Goal: Complete application form

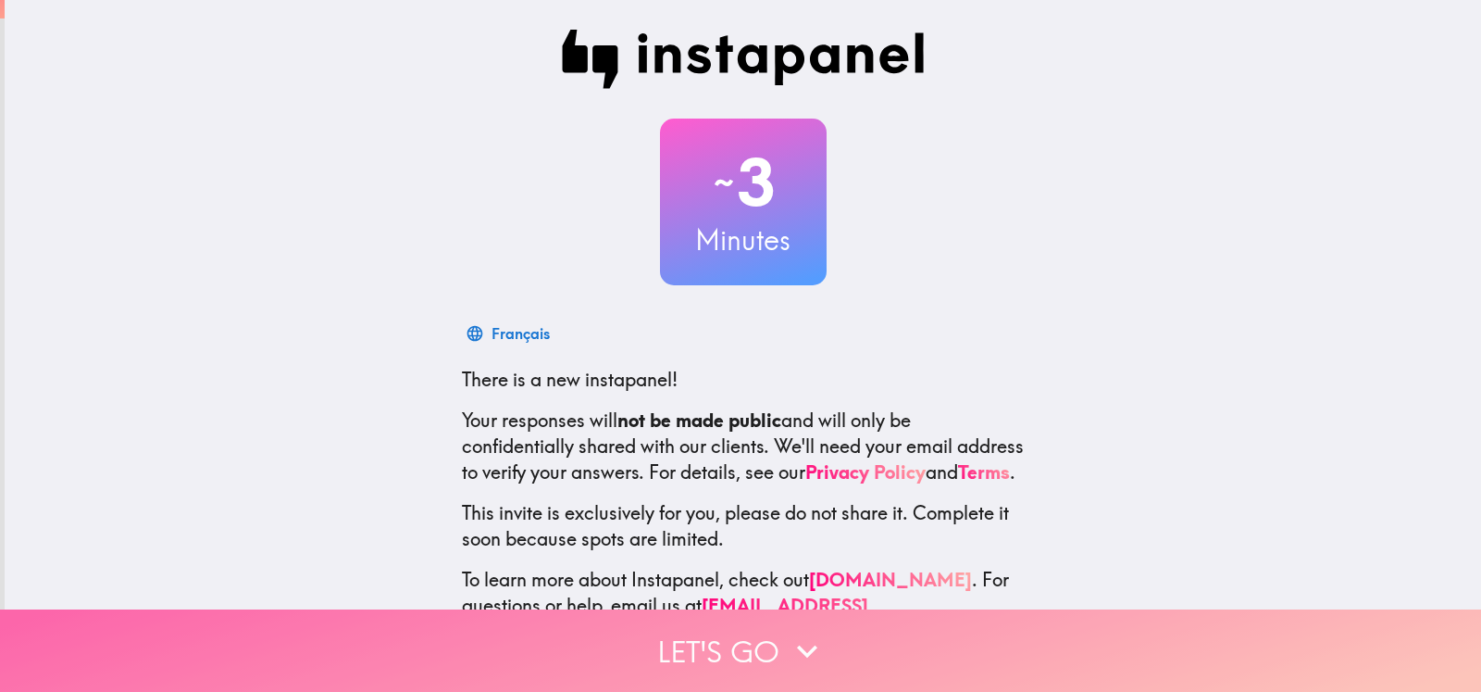
click at [745, 630] on button "Let's go" at bounding box center [740, 650] width 1481 height 82
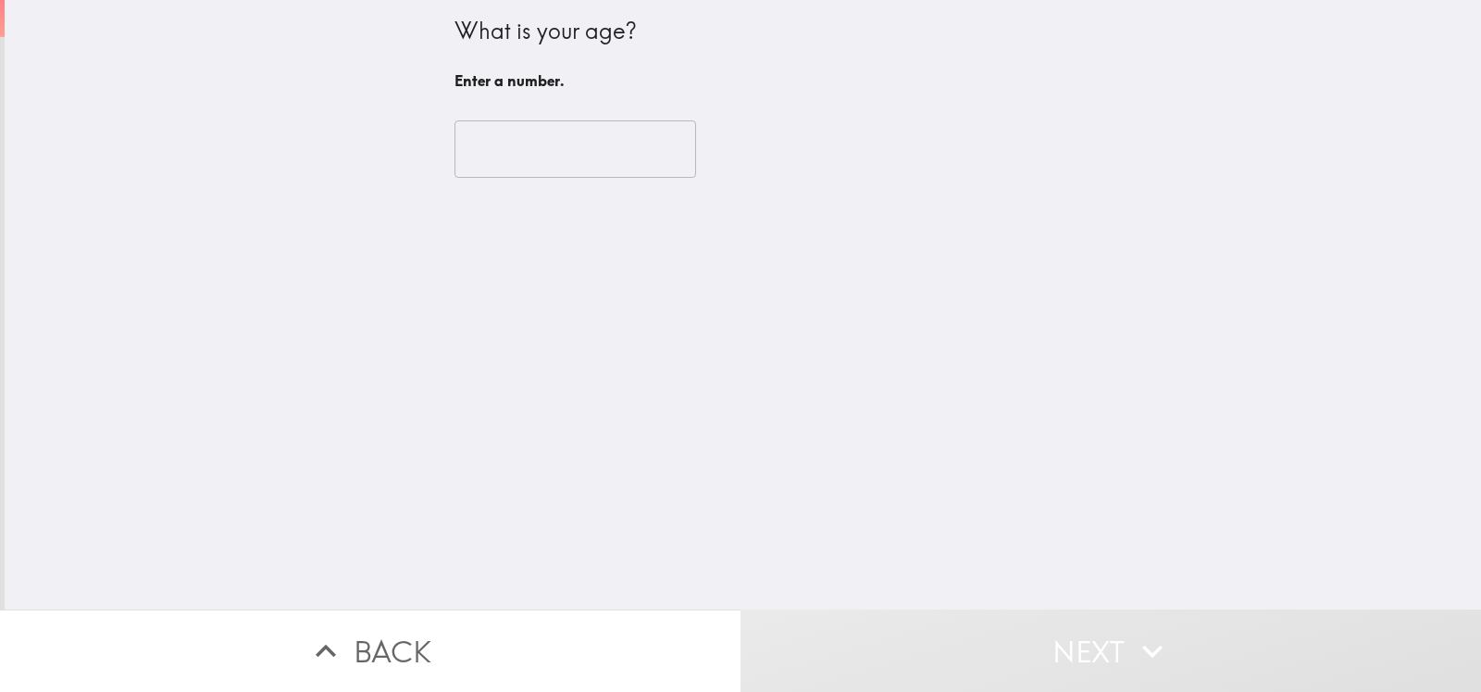
click at [547, 150] on input "number" at bounding box center [576, 148] width 242 height 57
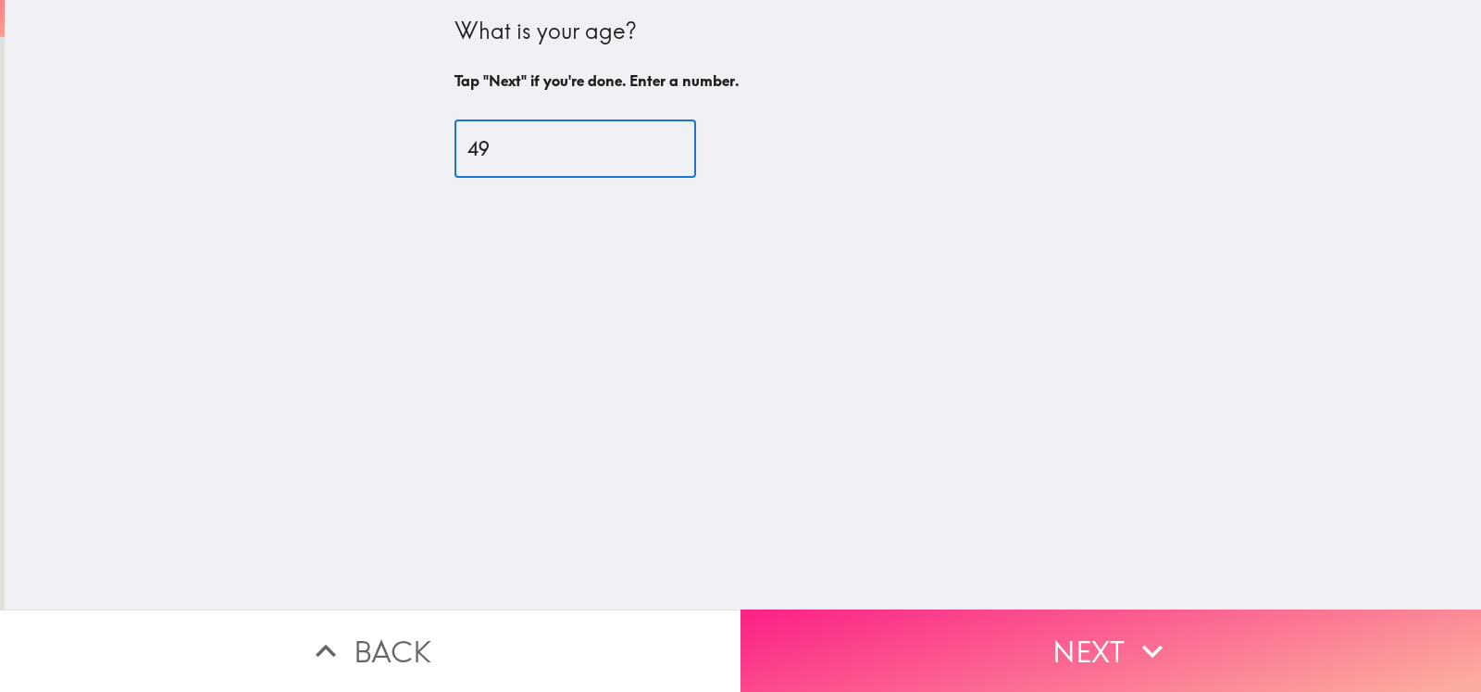
type input "49"
click at [1006, 624] on button "Next" at bounding box center [1111, 650] width 741 height 82
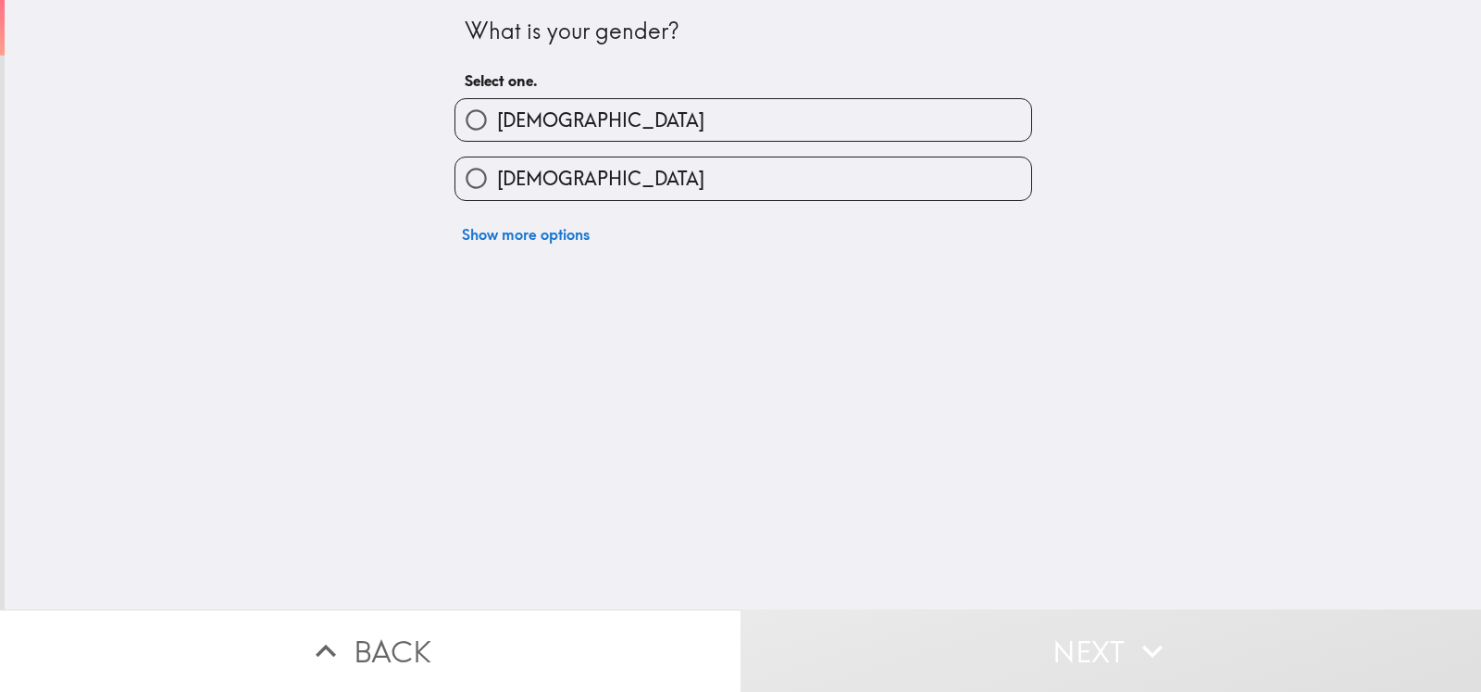
click at [456, 179] on input "[DEMOGRAPHIC_DATA]" at bounding box center [477, 178] width 42 height 42
radio input "true"
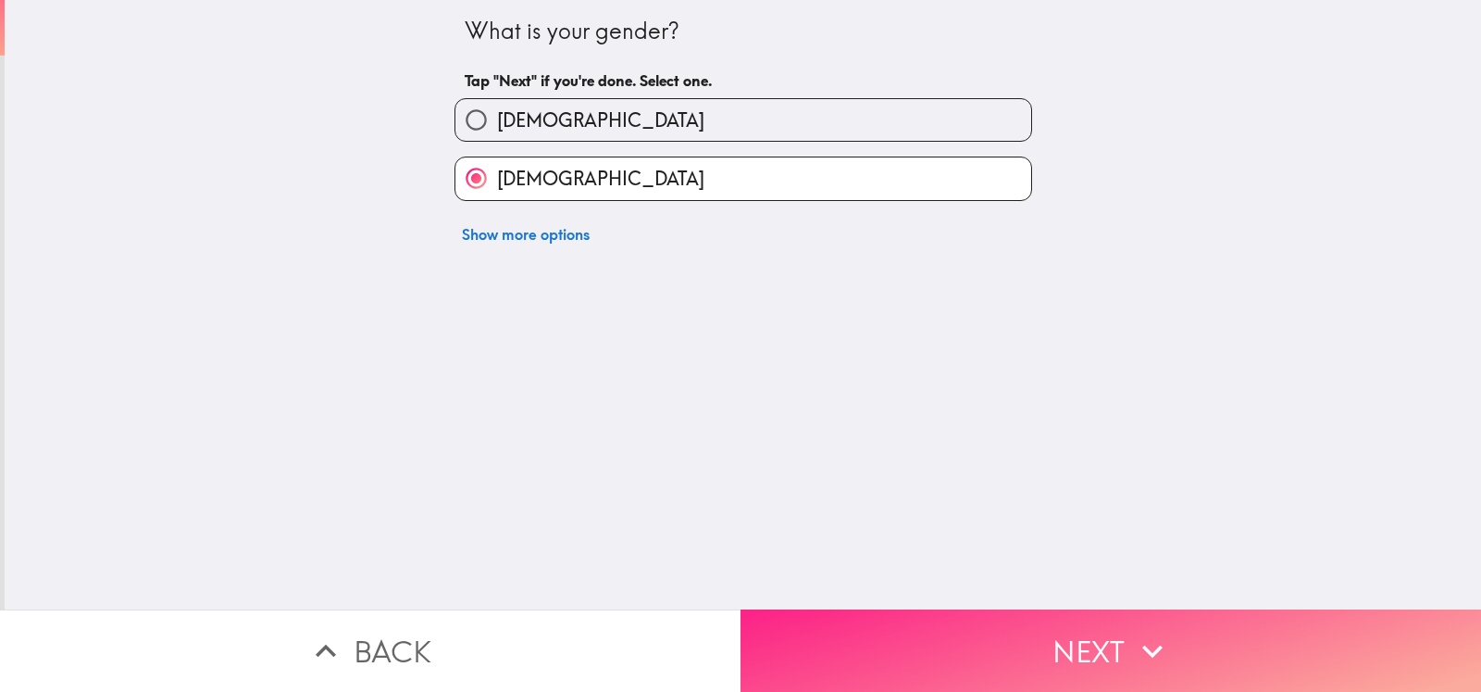
click at [1024, 627] on button "Next" at bounding box center [1111, 650] width 741 height 82
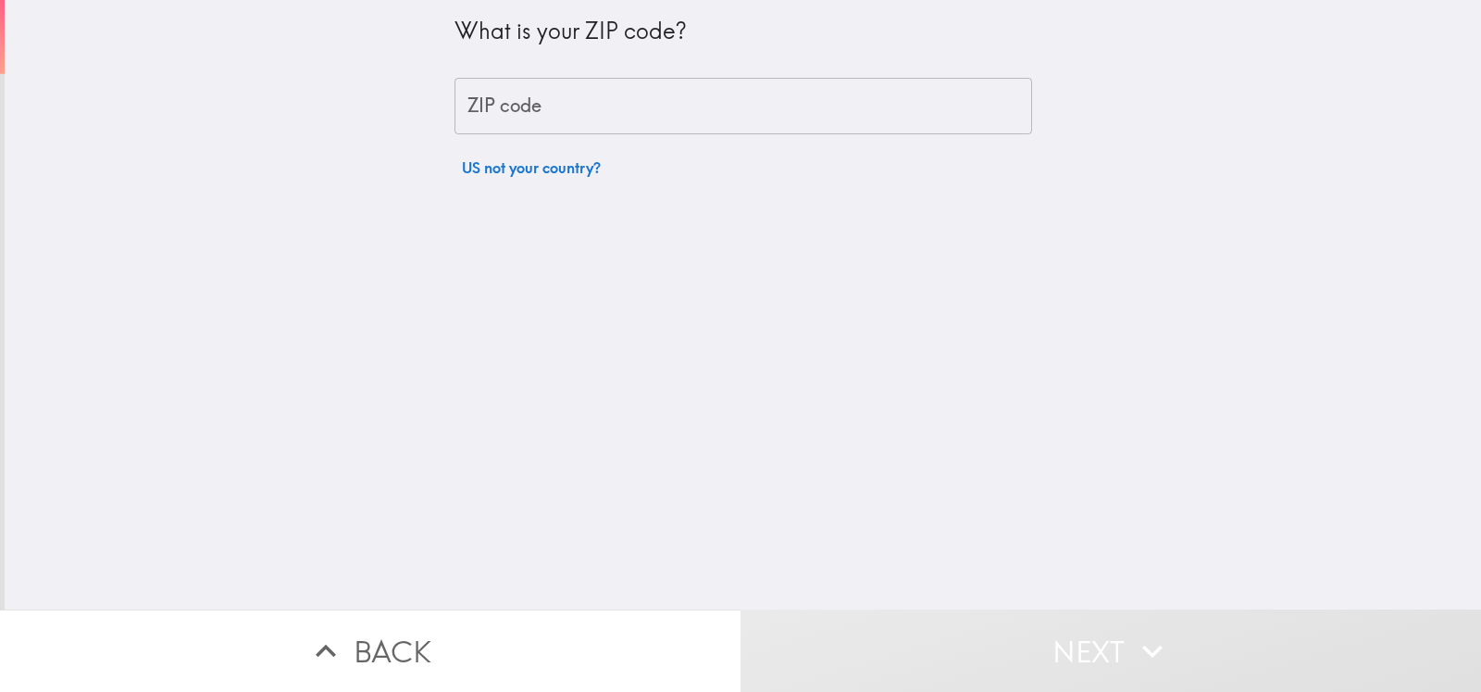
click at [562, 127] on input "ZIP code" at bounding box center [744, 106] width 578 height 57
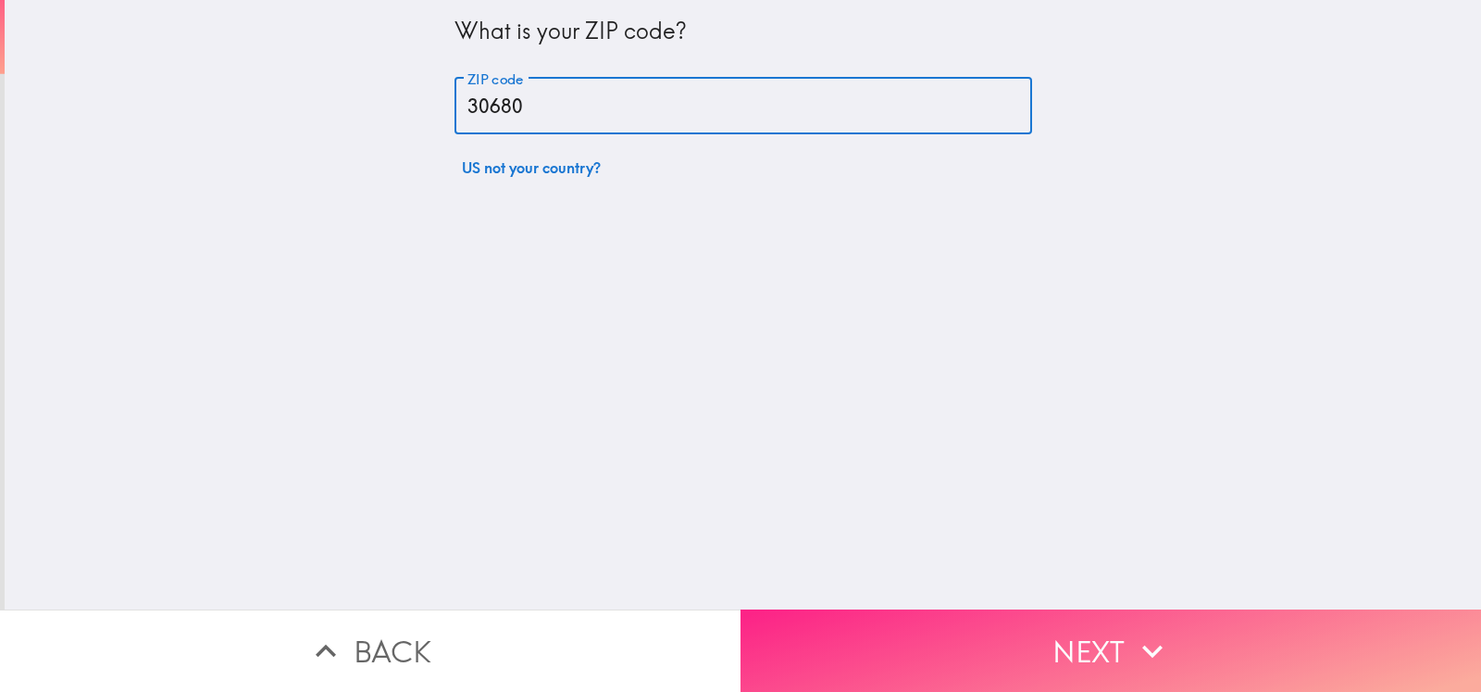
type input "30680"
click at [1032, 646] on button "Next" at bounding box center [1111, 650] width 741 height 82
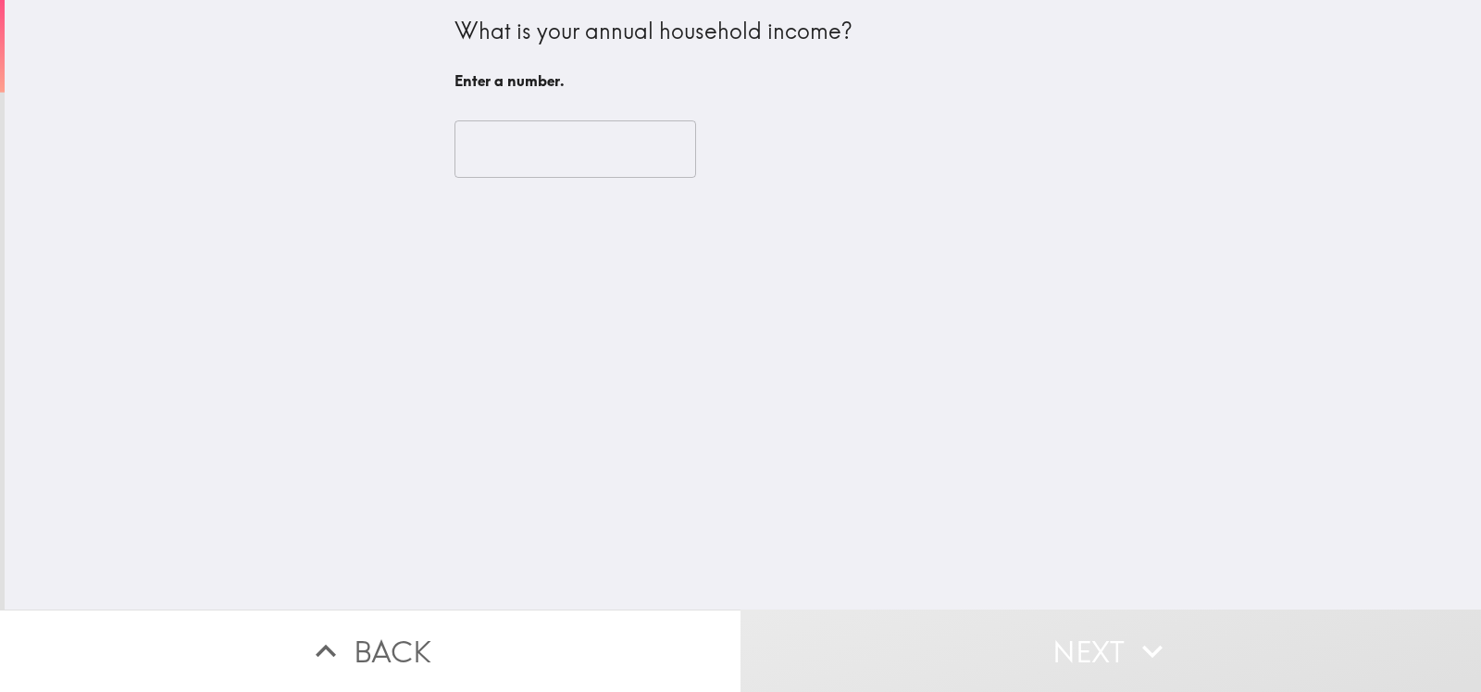
click at [473, 144] on input "number" at bounding box center [576, 148] width 242 height 57
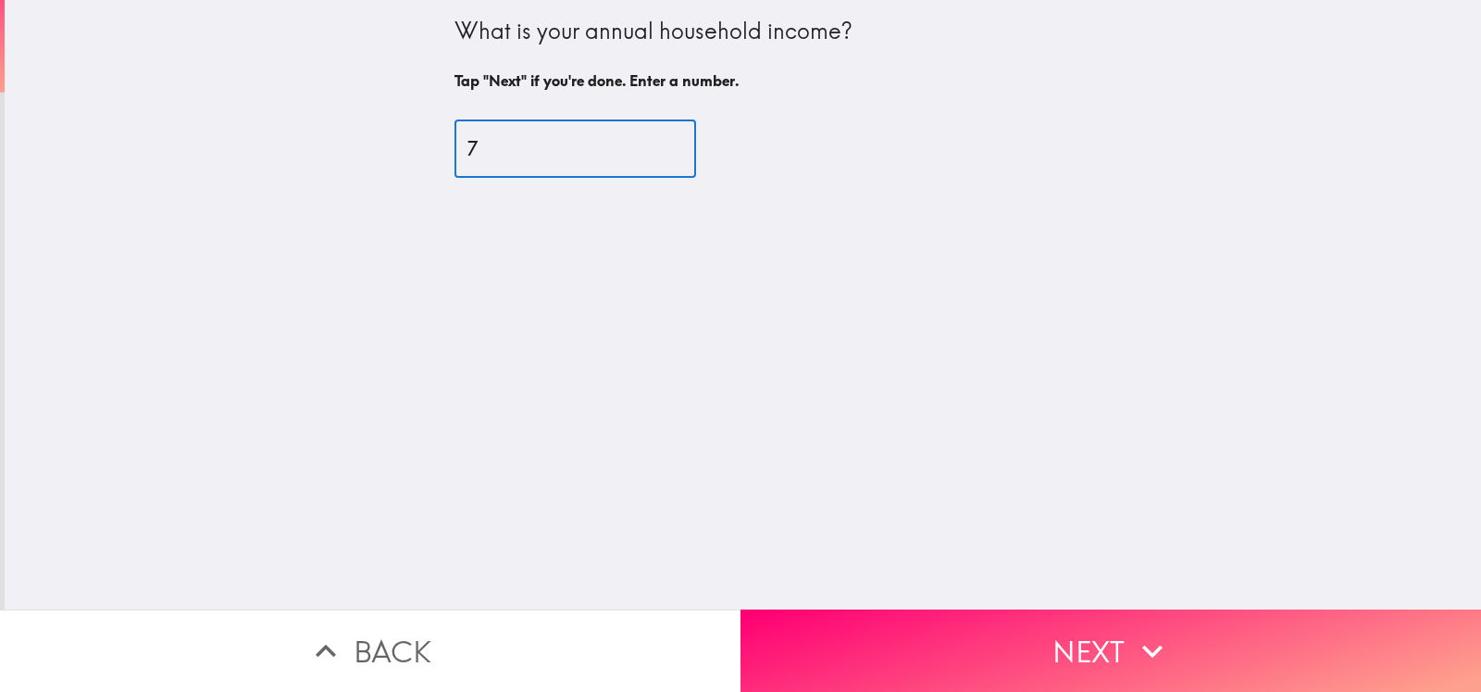
type input "74"
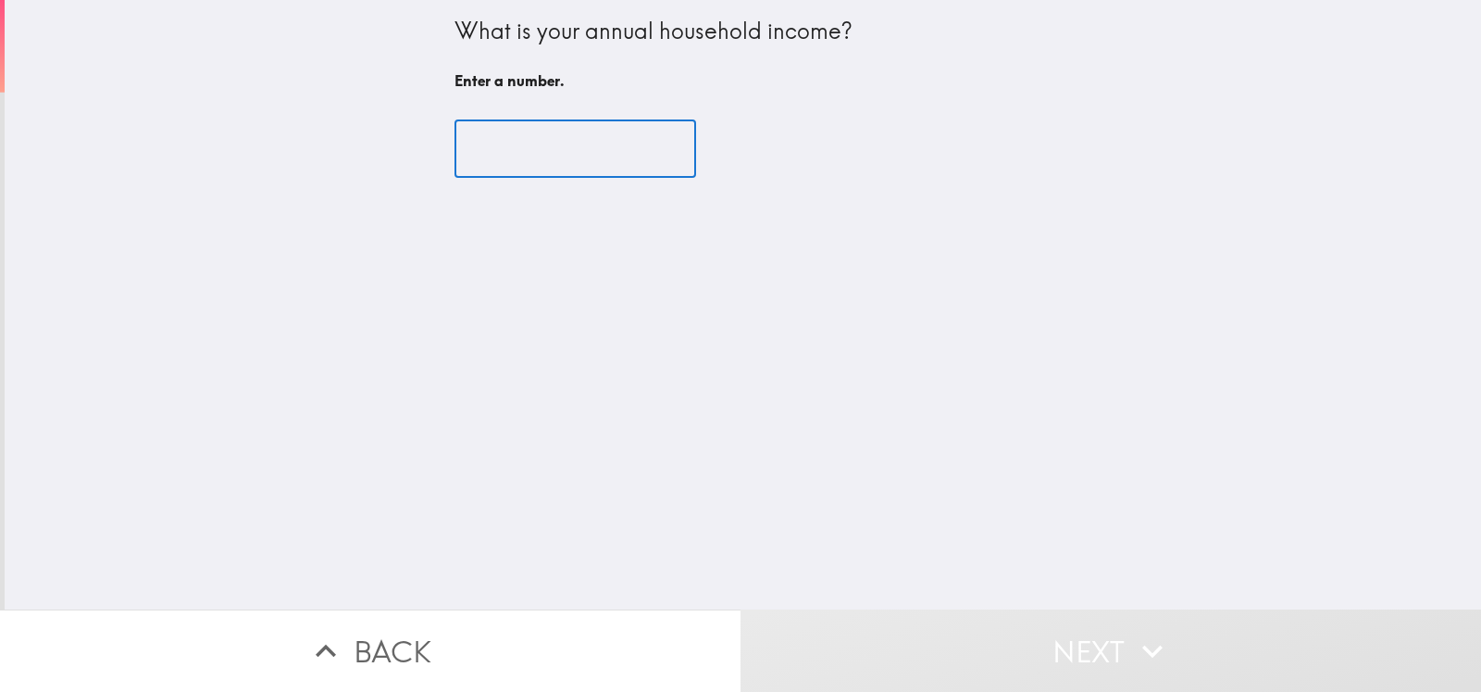
click at [648, 282] on div "What is your annual household income? Enter a number. ​" at bounding box center [743, 304] width 1477 height 609
click at [540, 149] on input "number" at bounding box center [576, 148] width 242 height 57
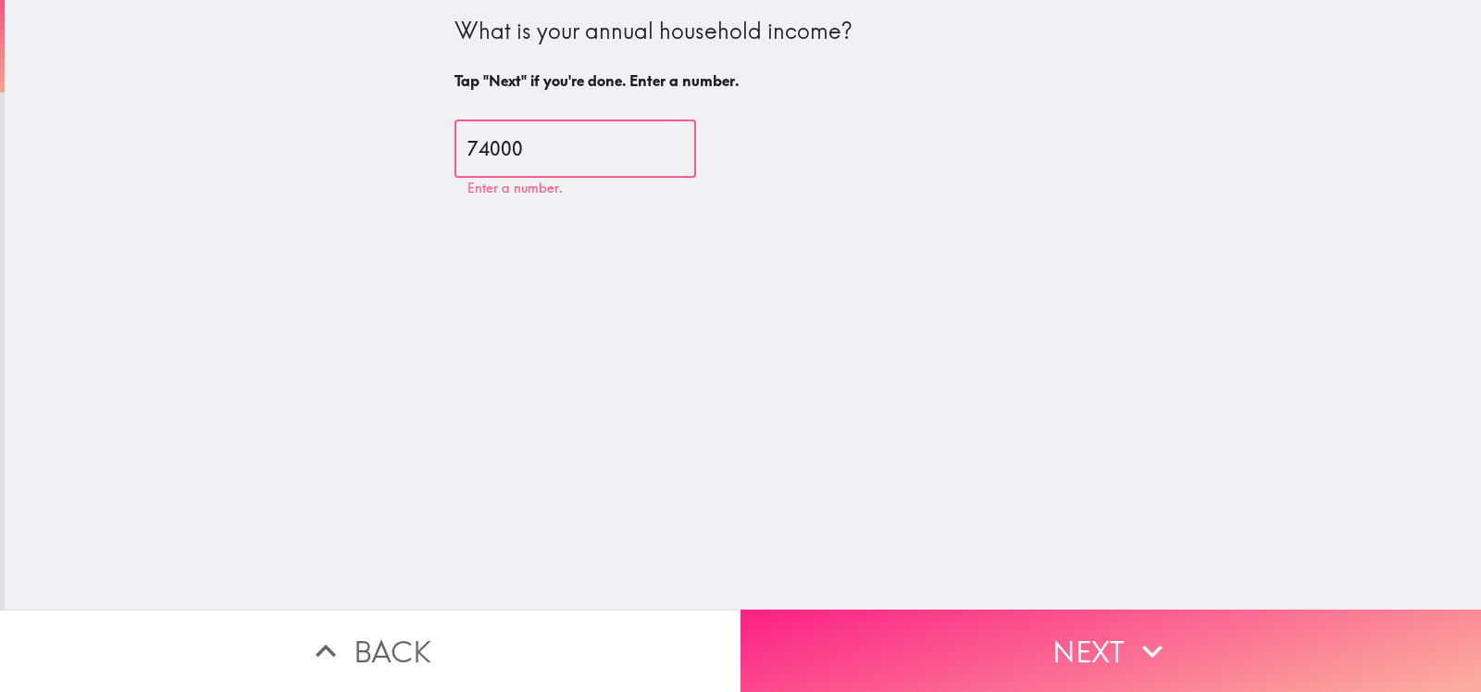
type input "74000"
click at [1138, 631] on icon "button" at bounding box center [1152, 651] width 41 height 41
